Goal: Transaction & Acquisition: Purchase product/service

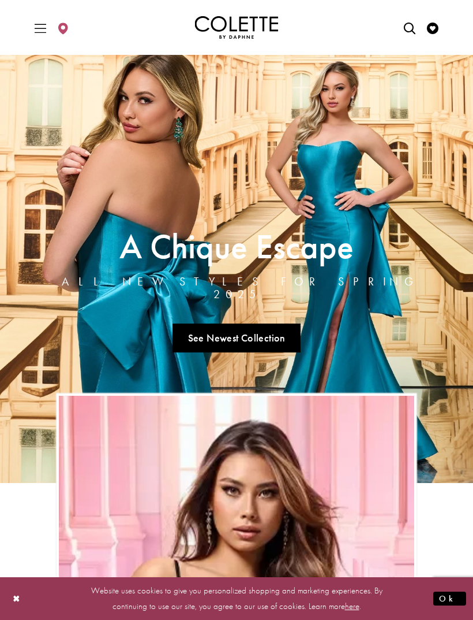
click at [28, 20] on div "Primary block" at bounding box center [236, 27] width 433 height 55
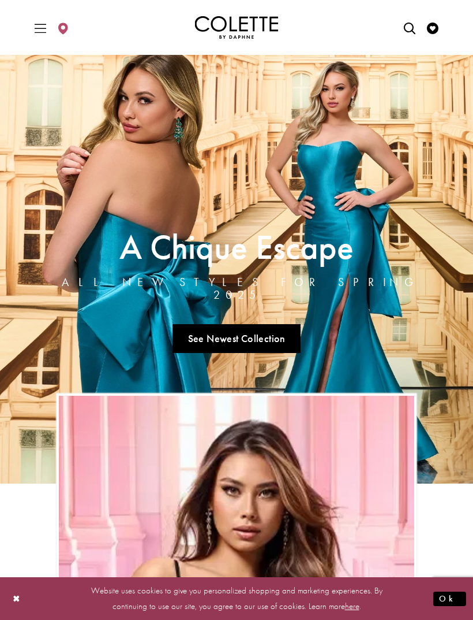
click at [66, 29] on icon "Visit Store Locator page" at bounding box center [63, 29] width 12 height 12
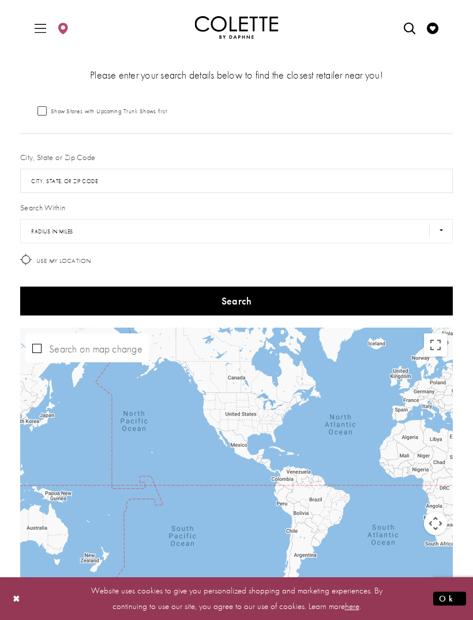
scroll to position [256, 0]
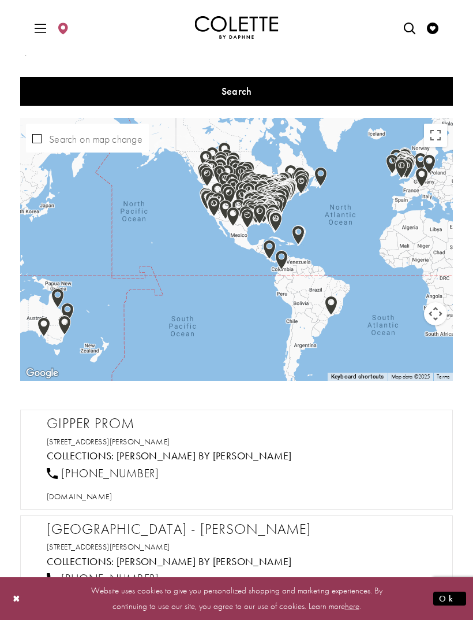
click at [25, 125] on div "Map with store locations" at bounding box center [236, 249] width 433 height 263
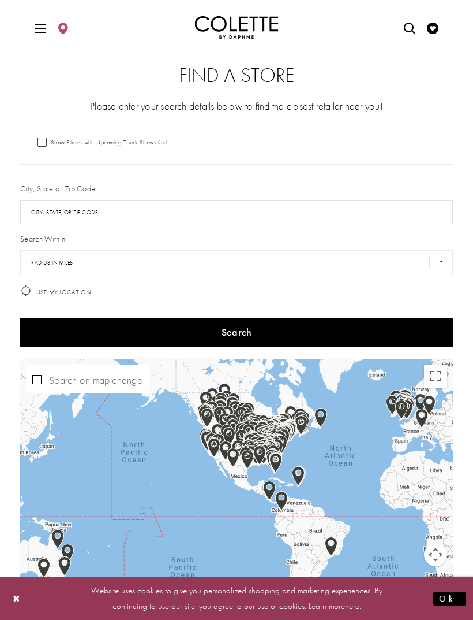
scroll to position [0, 0]
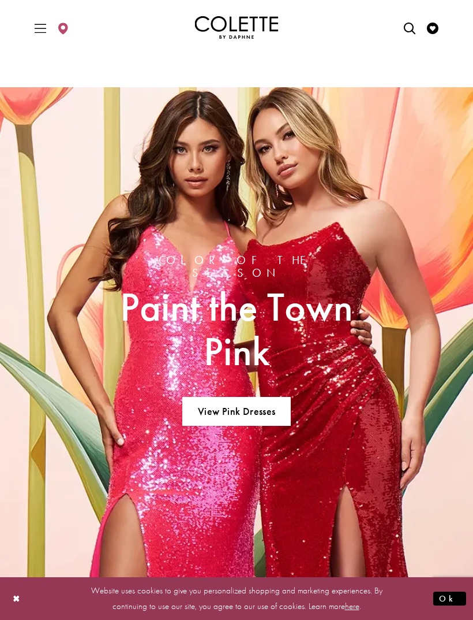
scroll to position [1436, 0]
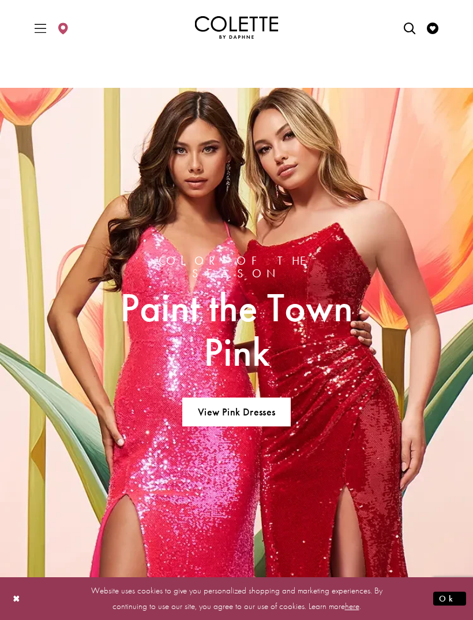
click at [32, 33] on span "Toggle Main Navigation Menu" at bounding box center [40, 28] width 17 height 32
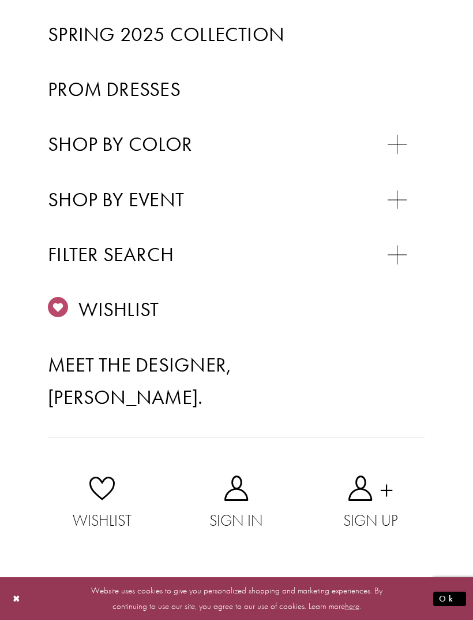
scroll to position [466, 0]
click at [81, 217] on span "PROM DRESSES" at bounding box center [123, 228] width 115 height 23
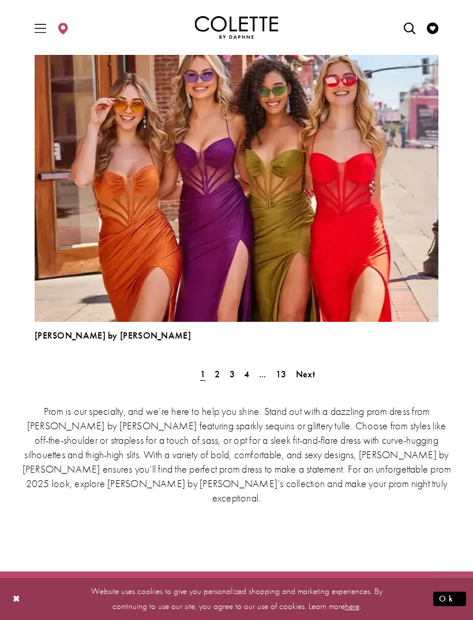
scroll to position [3165, 0]
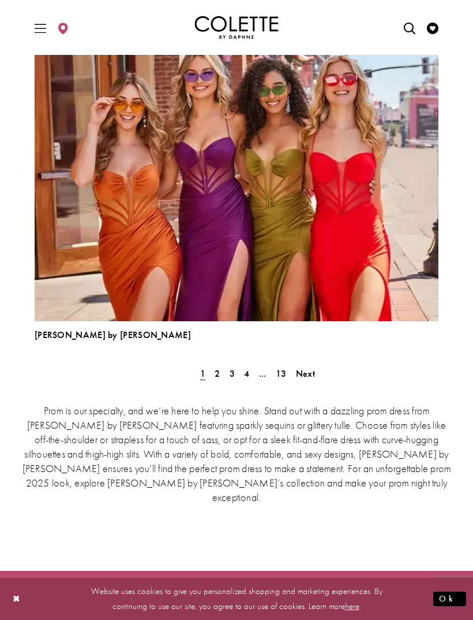
click at [222, 370] on link "2" at bounding box center [217, 373] width 12 height 17
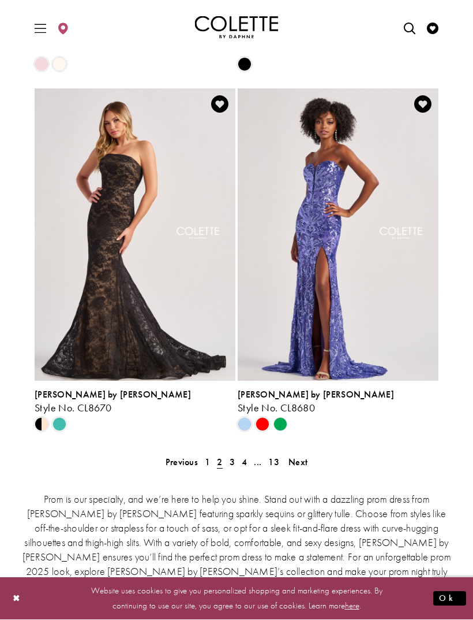
scroll to position [2429, 0]
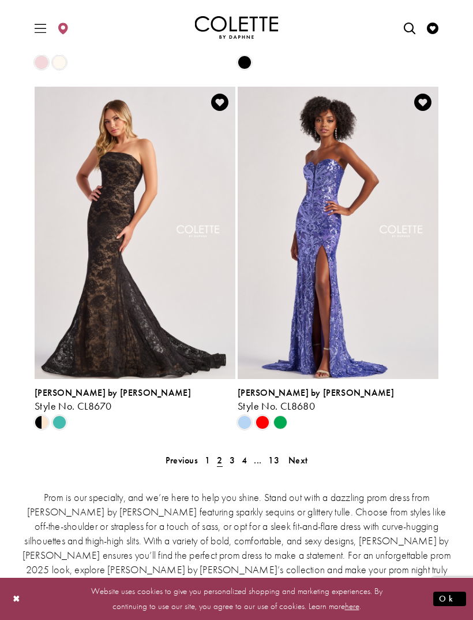
click at [238, 460] on link "4" at bounding box center [244, 460] width 12 height 17
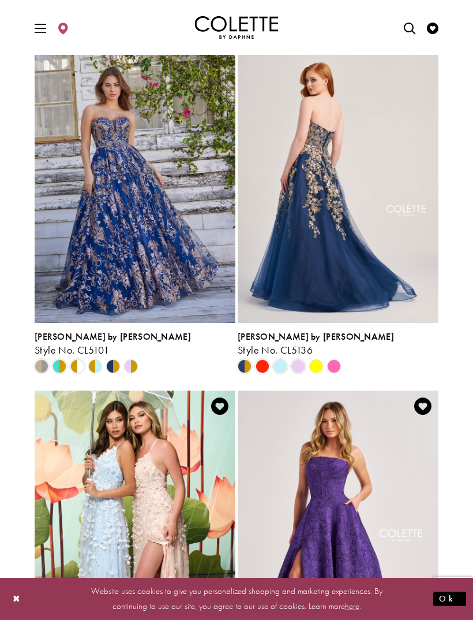
scroll to position [2128, 0]
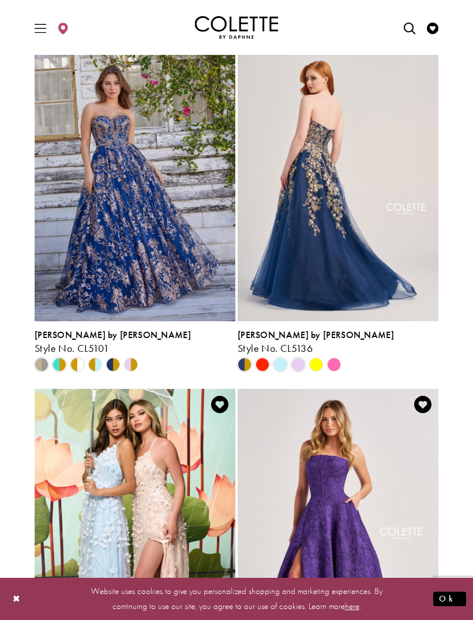
click at [33, 364] on div "Product List" at bounding box center [41, 365] width 18 height 18
click at [57, 365] on span "Product List" at bounding box center [60, 364] width 14 height 14
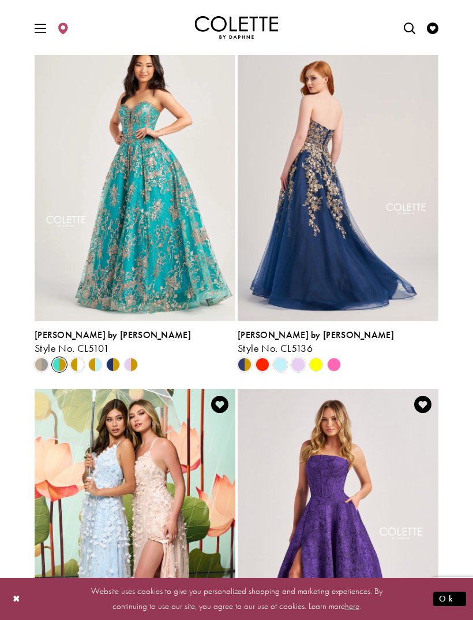
click at [71, 362] on span "Product List" at bounding box center [77, 364] width 14 height 14
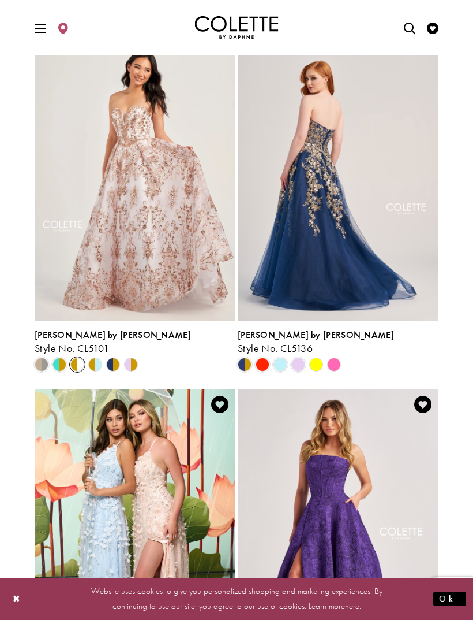
click at [97, 359] on polygon "Product List" at bounding box center [99, 365] width 9 height 18
click at [111, 360] on polygon "Product List" at bounding box center [108, 365] width 9 height 18
click at [115, 359] on polygon "Product List" at bounding box center [117, 365] width 9 height 18
click at [119, 357] on icon "Product List" at bounding box center [113, 364] width 14 height 14
click at [115, 357] on icon "Product List" at bounding box center [113, 364] width 14 height 14
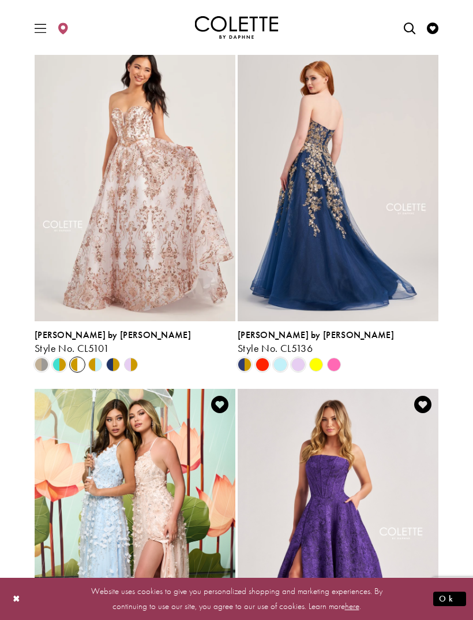
click at [42, 363] on span "Product List" at bounding box center [42, 364] width 14 height 14
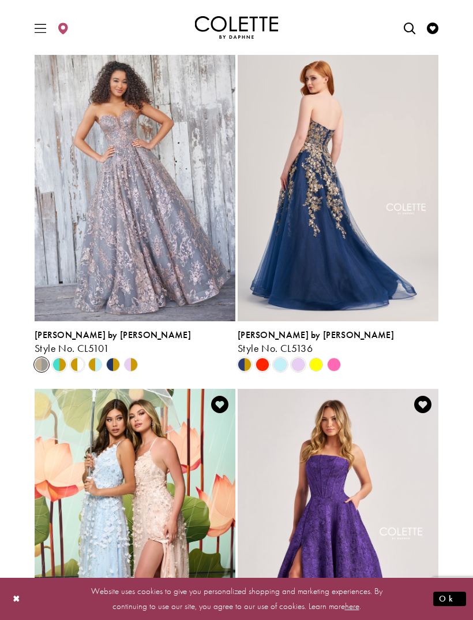
click at [117, 367] on polygon "Product List" at bounding box center [117, 365] width 9 height 18
click at [114, 356] on div "Product List" at bounding box center [113, 365] width 18 height 18
click at [112, 357] on icon "Product List" at bounding box center [113, 364] width 14 height 14
click at [115, 363] on polygon "Product List" at bounding box center [117, 365] width 9 height 18
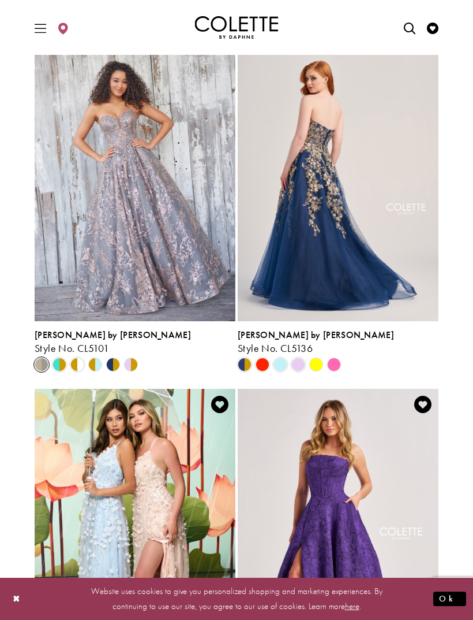
click at [118, 359] on polygon "Product List" at bounding box center [117, 365] width 9 height 18
click at [111, 364] on polygon "Product List" at bounding box center [108, 365] width 9 height 18
click at [113, 359] on polygon "Product List" at bounding box center [108, 365] width 9 height 18
click at [135, 364] on polygon "Product List" at bounding box center [135, 365] width 9 height 18
click at [110, 367] on polygon "Product List" at bounding box center [108, 365] width 9 height 18
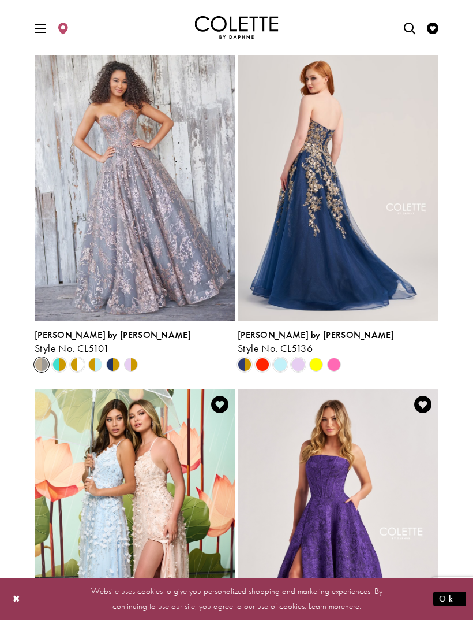
click at [452, 602] on button "Ok" at bounding box center [450, 598] width 33 height 14
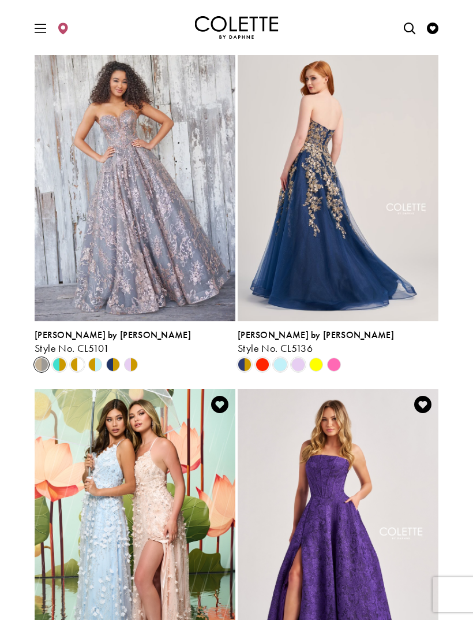
click at [99, 358] on polygon "Product List" at bounding box center [99, 365] width 9 height 18
click at [91, 360] on polygon "Product List" at bounding box center [90, 365] width 9 height 18
click at [84, 366] on span "Product List" at bounding box center [77, 364] width 14 height 14
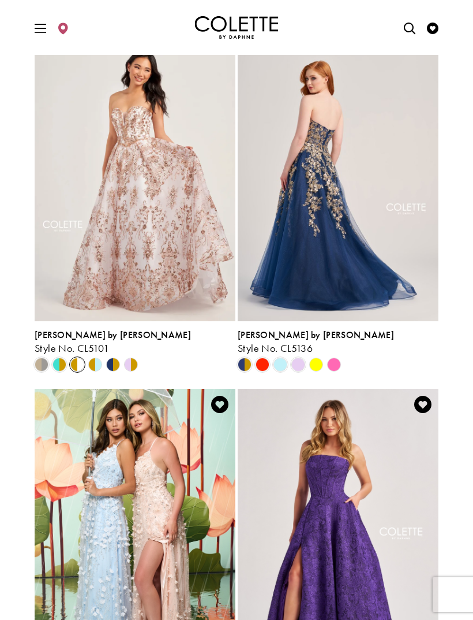
click at [72, 367] on span "Product List" at bounding box center [77, 364] width 14 height 14
click at [94, 362] on polygon "Product List" at bounding box center [90, 365] width 9 height 18
click at [109, 369] on polygon "Product List" at bounding box center [108, 365] width 9 height 18
click at [126, 364] on polygon "Product List" at bounding box center [126, 365] width 9 height 18
click at [271, 370] on div "Product List" at bounding box center [263, 365] width 18 height 18
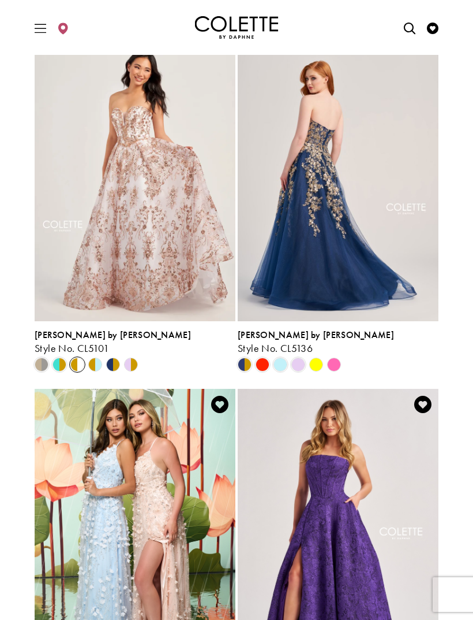
click at [258, 368] on span "Product List" at bounding box center [263, 364] width 14 height 14
click at [244, 367] on span "Product List" at bounding box center [245, 364] width 14 height 14
click at [262, 365] on span "Product List" at bounding box center [263, 364] width 14 height 14
click at [283, 359] on span "Product List" at bounding box center [281, 364] width 14 height 14
click at [319, 364] on polygon "Product List" at bounding box center [316, 365] width 18 height 18
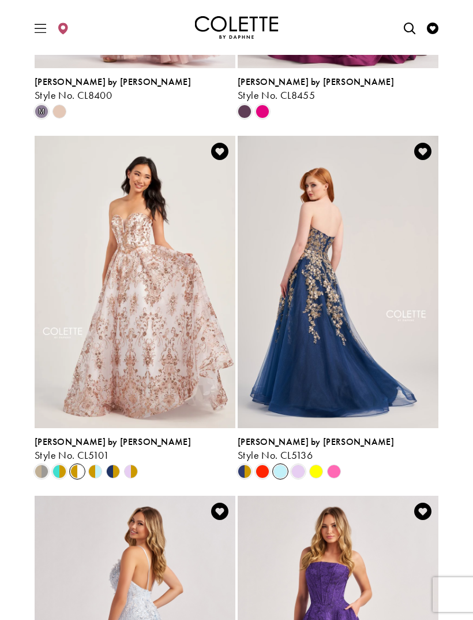
scroll to position [1988, 0]
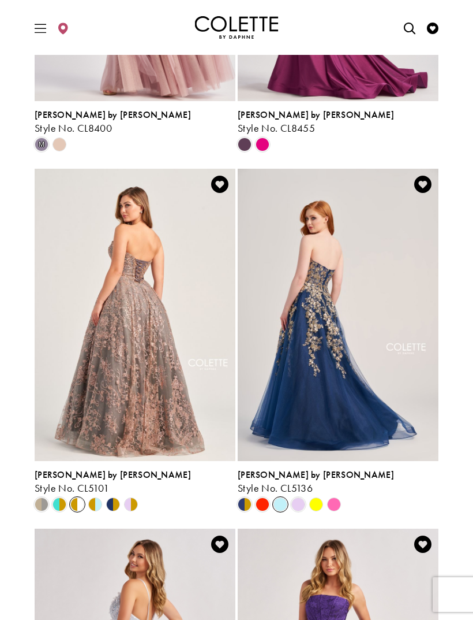
click at [206, 231] on img "Visit Colette by Daphne Style No. CL5101 Page" at bounding box center [135, 315] width 201 height 292
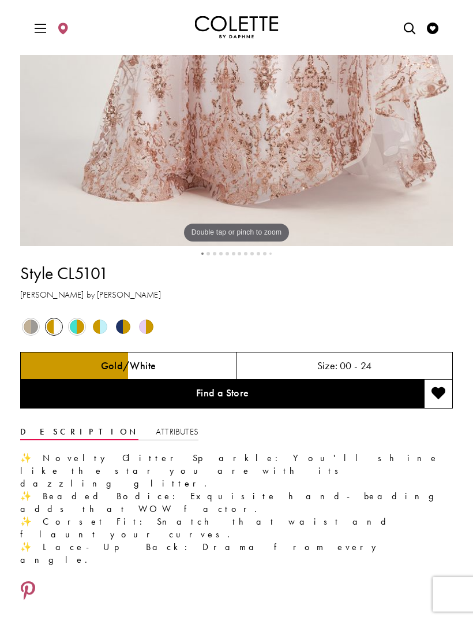
click at [118, 326] on span "Product color controls state depends on size chosen" at bounding box center [123, 327] width 14 height 14
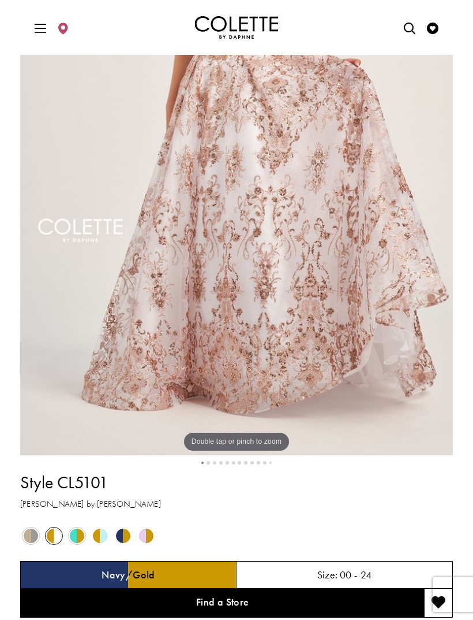
scroll to position [250, 0]
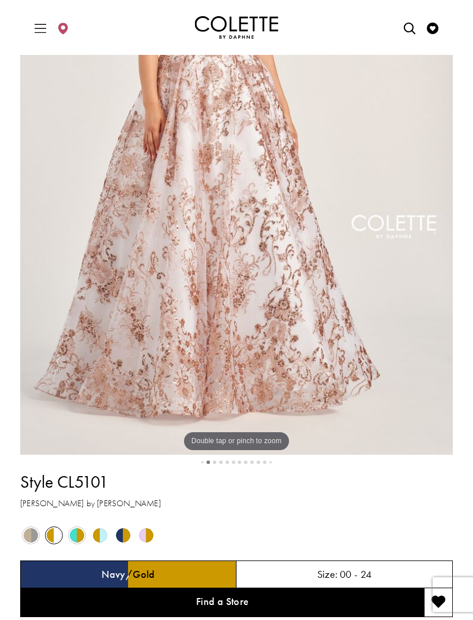
click at [118, 532] on span "Product color controls state depends on size chosen" at bounding box center [123, 535] width 14 height 14
click at [116, 528] on div "Out of Stock" at bounding box center [123, 534] width 21 height 21
click at [118, 535] on span "Product color controls state depends on size chosen" at bounding box center [123, 535] width 14 height 14
click at [120, 533] on span "Product color controls state depends on size chosen" at bounding box center [123, 535] width 14 height 14
click at [127, 534] on span "Product color controls state depends on size chosen" at bounding box center [123, 535] width 14 height 14
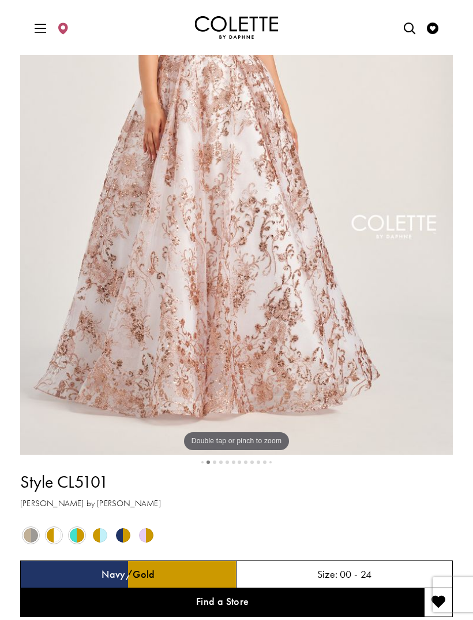
click at [122, 570] on h5 "Navy/Gold" at bounding box center [129, 574] width 54 height 12
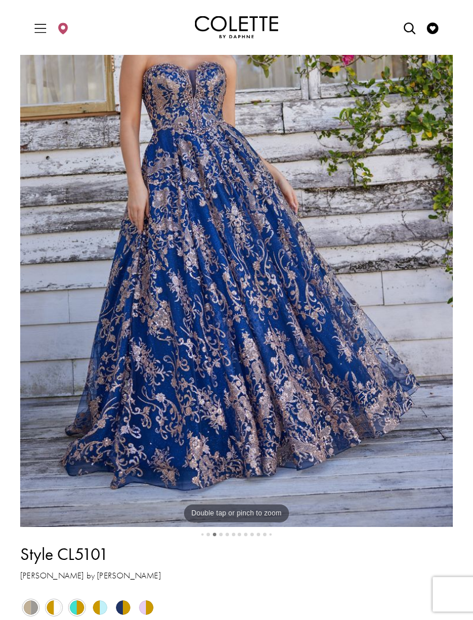
scroll to position [176, 0]
